Goal: Navigation & Orientation: Understand site structure

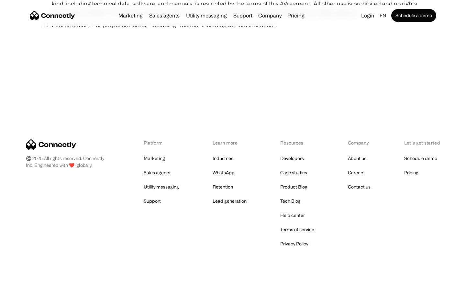
scroll to position [2377, 0]
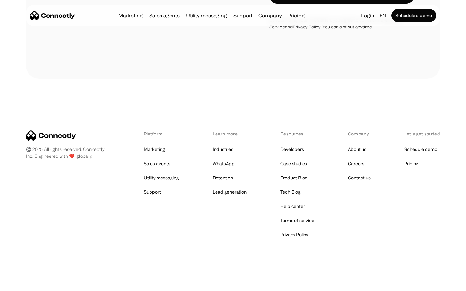
scroll to position [948, 0]
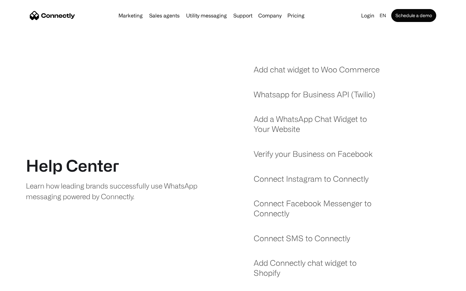
scroll to position [554, 0]
